Goal: Navigation & Orientation: Go to known website

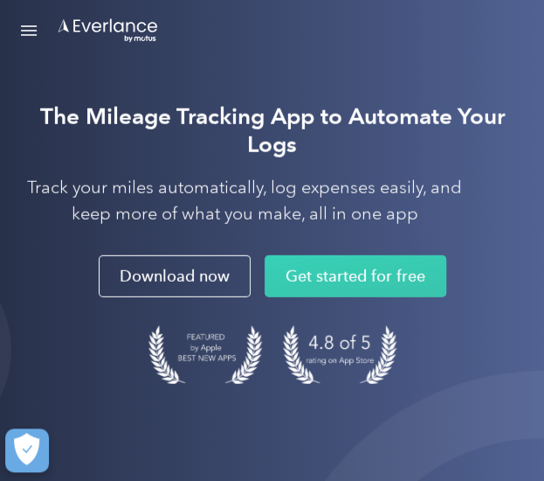
click at [31, 27] on link "Open Menu" at bounding box center [29, 30] width 30 height 33
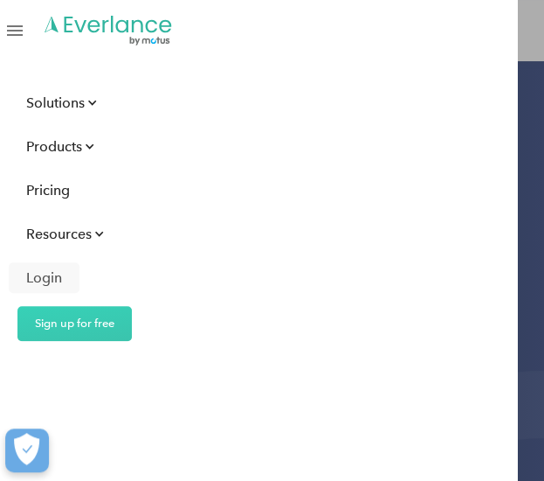
click at [49, 272] on div "Login" at bounding box center [44, 278] width 36 height 22
